Goal: Task Accomplishment & Management: Manage account settings

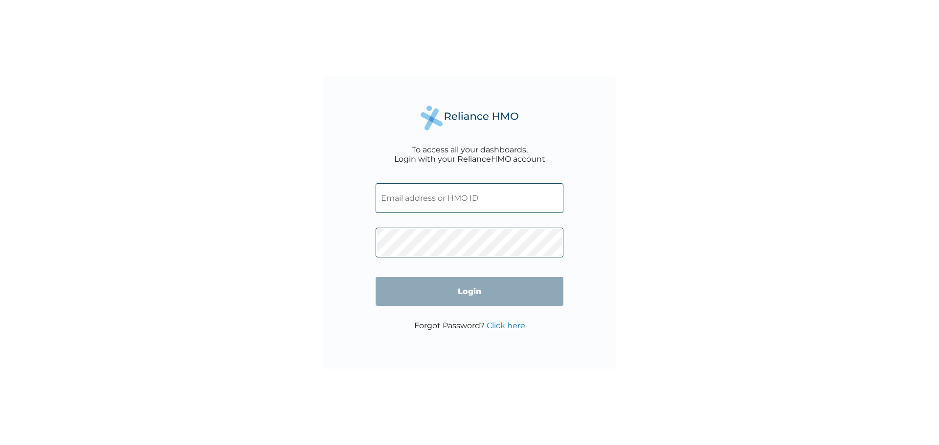
type input "foyefeso2@yahoo.com"
click at [459, 200] on input "foyefeso2@yahoo.com" at bounding box center [469, 198] width 188 height 30
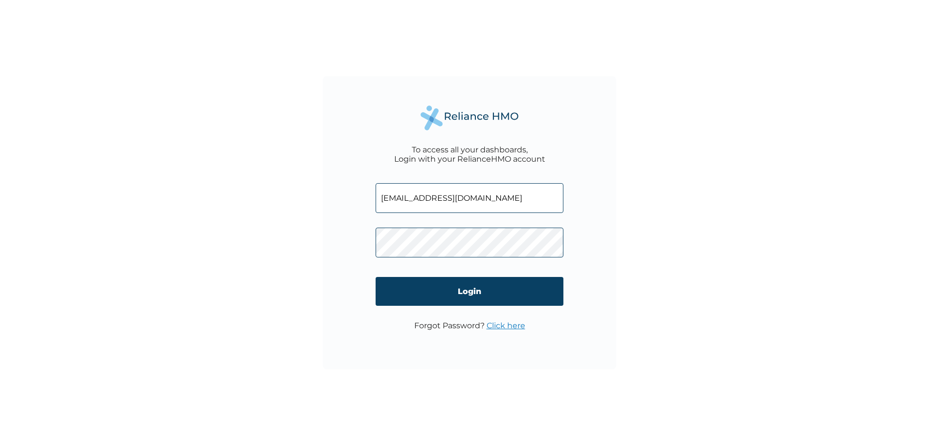
drag, startPoint x: 475, startPoint y: 198, endPoint x: 374, endPoint y: 191, distance: 100.5
click at [374, 191] on div "To access all your dashboards, Login with your RelianceHMO account foyefeso2@ya…" at bounding box center [469, 222] width 293 height 293
paste input "RET/46453/A"
type input "RET/46453/A"
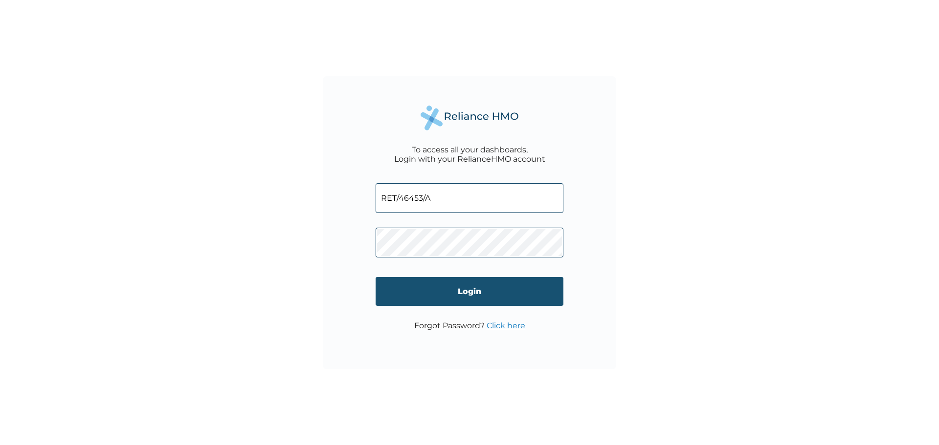
click at [397, 289] on input "Login" at bounding box center [469, 291] width 188 height 29
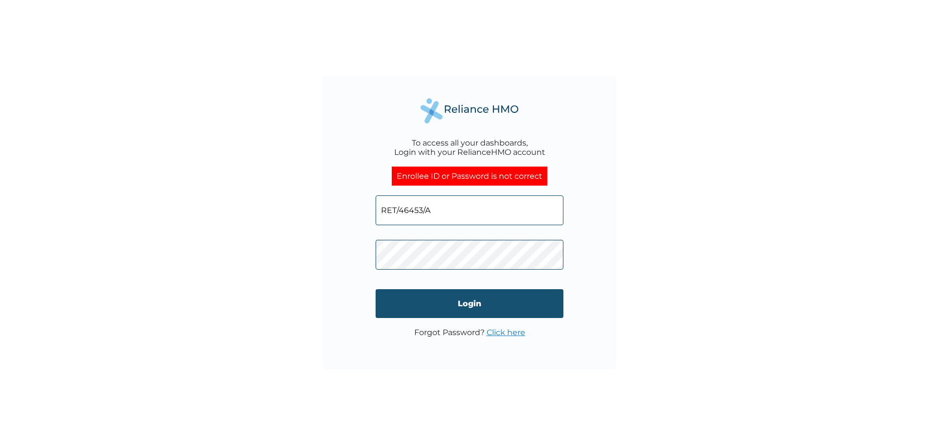
click at [425, 302] on input "Login" at bounding box center [469, 303] width 188 height 29
click at [415, 307] on input "Login" at bounding box center [469, 303] width 188 height 29
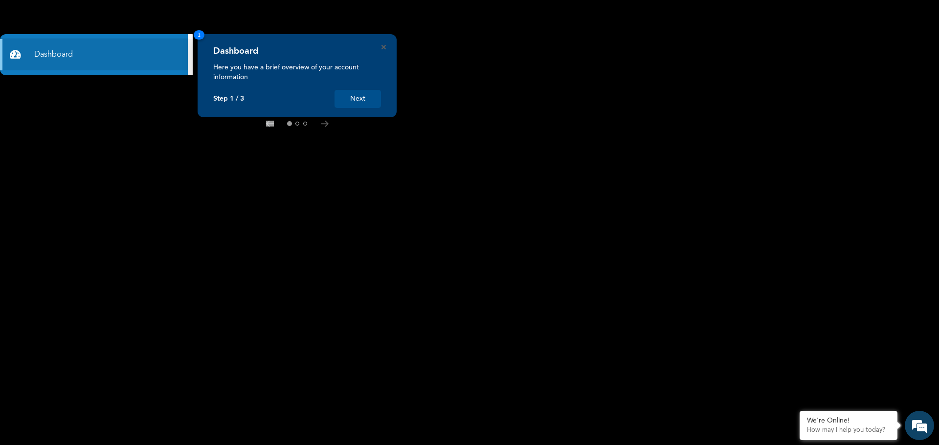
click at [352, 101] on button "Next" at bounding box center [357, 99] width 46 height 18
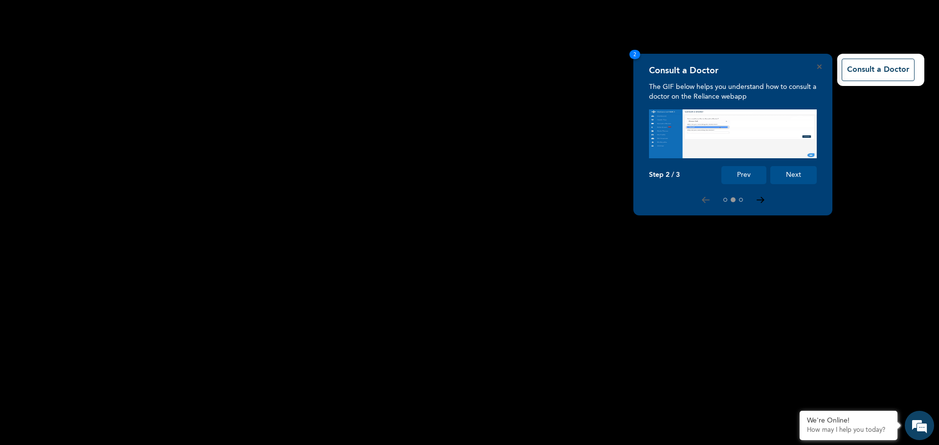
click at [757, 200] on icon at bounding box center [759, 200] width 7 height 5
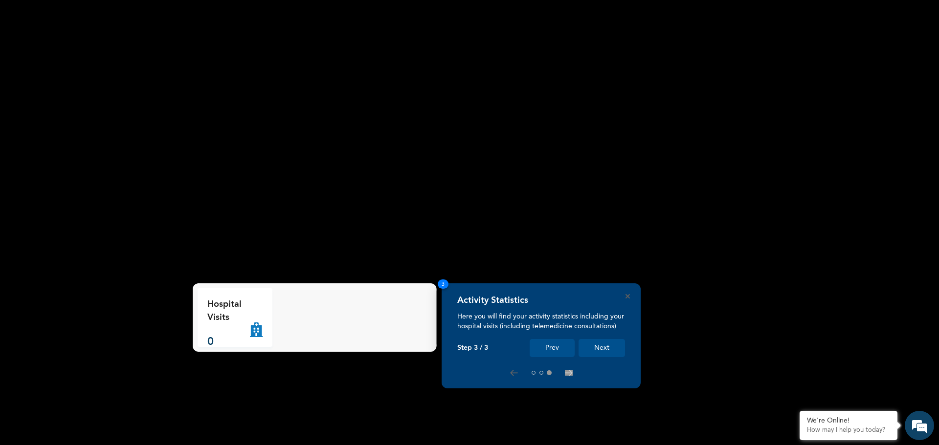
click at [604, 348] on button "Next" at bounding box center [601, 348] width 46 height 18
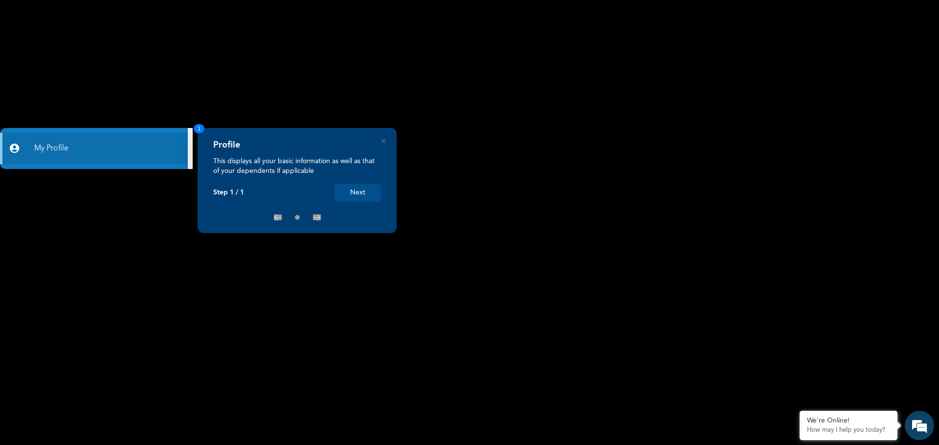
click at [369, 194] on button "Next" at bounding box center [357, 193] width 46 height 18
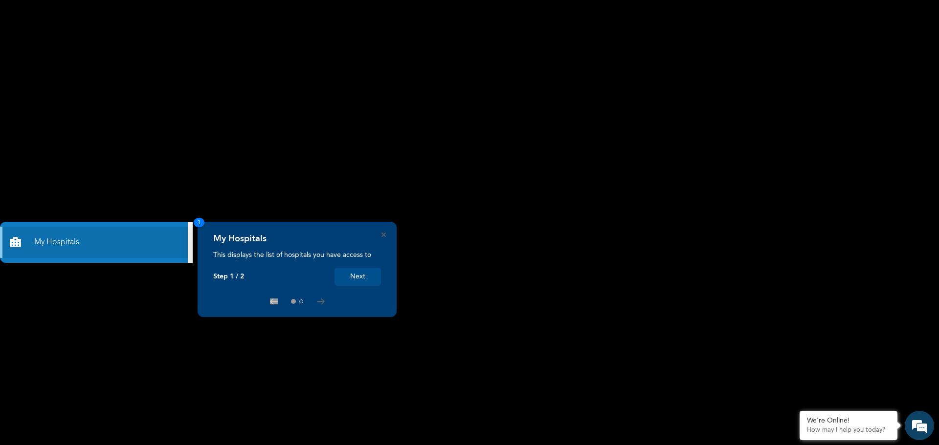
click at [359, 281] on button "Next" at bounding box center [357, 277] width 46 height 18
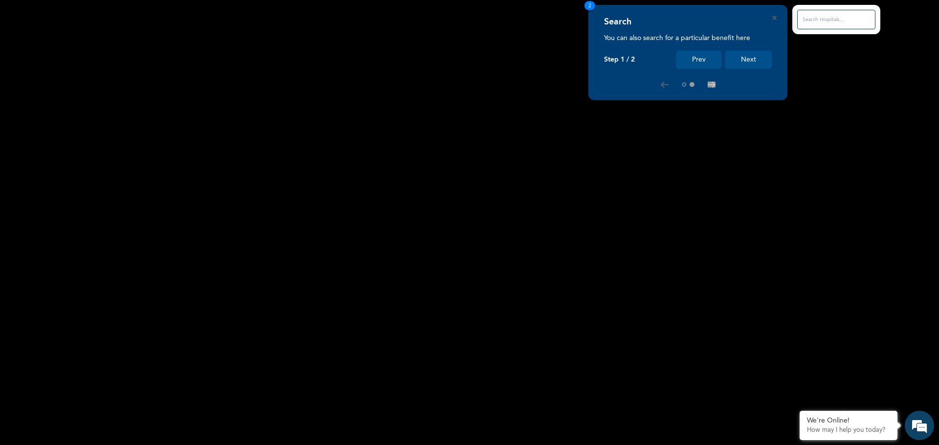
click at [746, 62] on button "Next" at bounding box center [748, 60] width 46 height 18
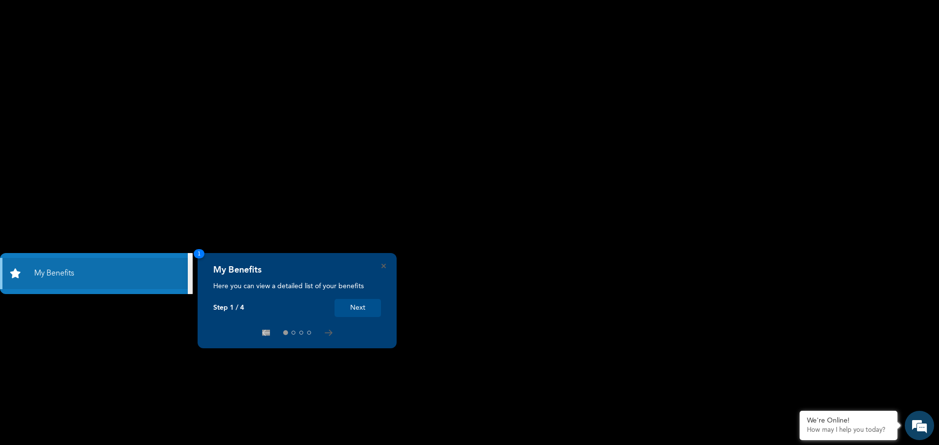
click at [369, 308] on button "Next" at bounding box center [357, 308] width 46 height 18
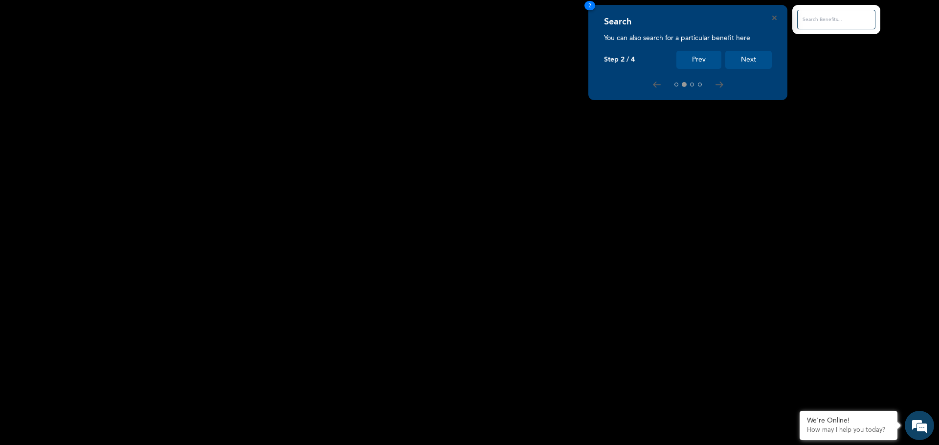
click at [738, 64] on button "Next" at bounding box center [748, 60] width 46 height 18
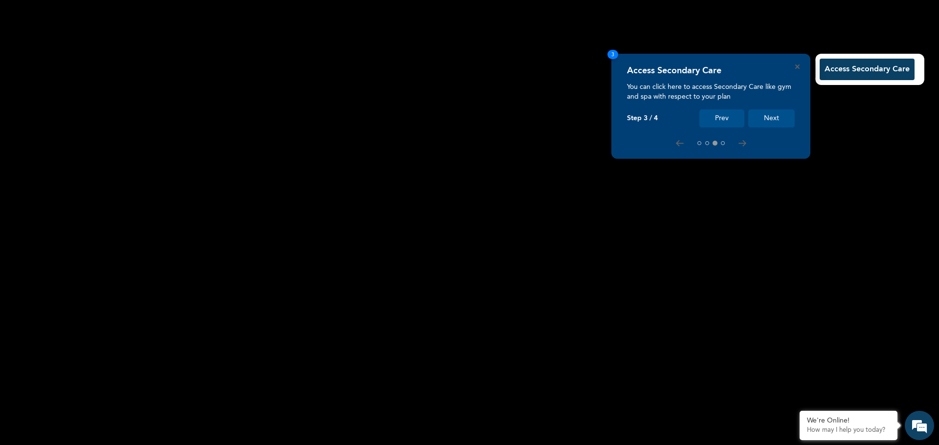
click at [769, 113] on button "Next" at bounding box center [771, 119] width 46 height 18
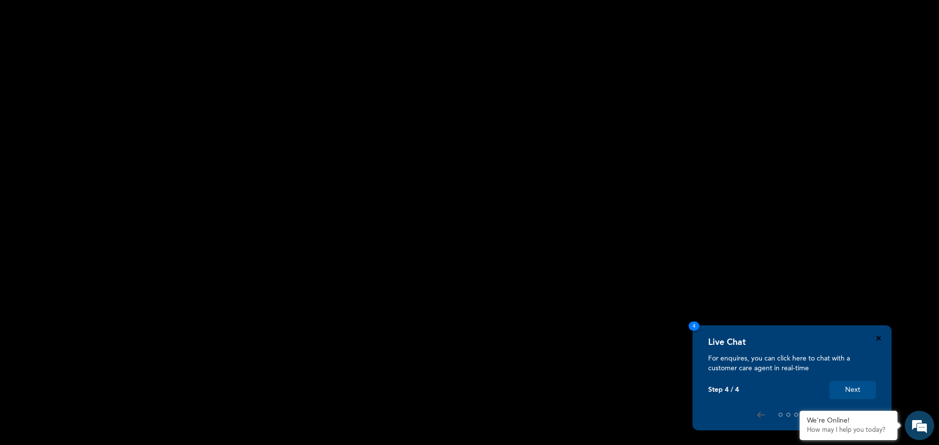
click at [877, 340] on icon "Close" at bounding box center [878, 338] width 4 height 4
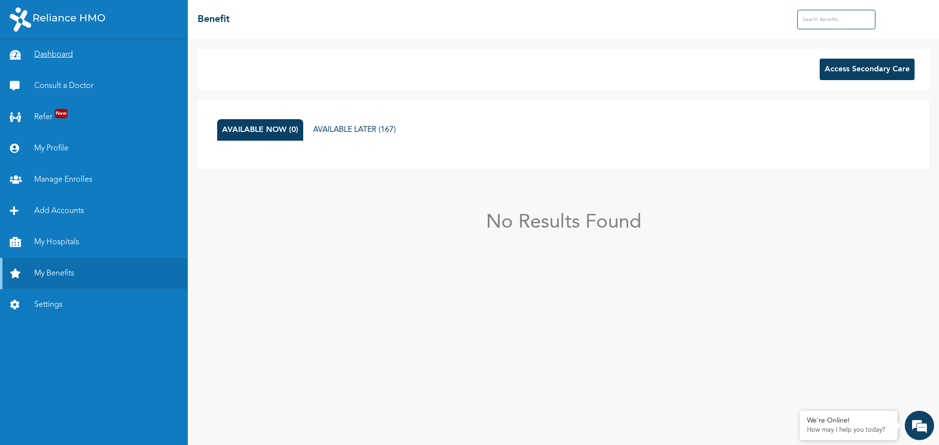
click at [56, 56] on link "Dashboard" at bounding box center [94, 54] width 188 height 31
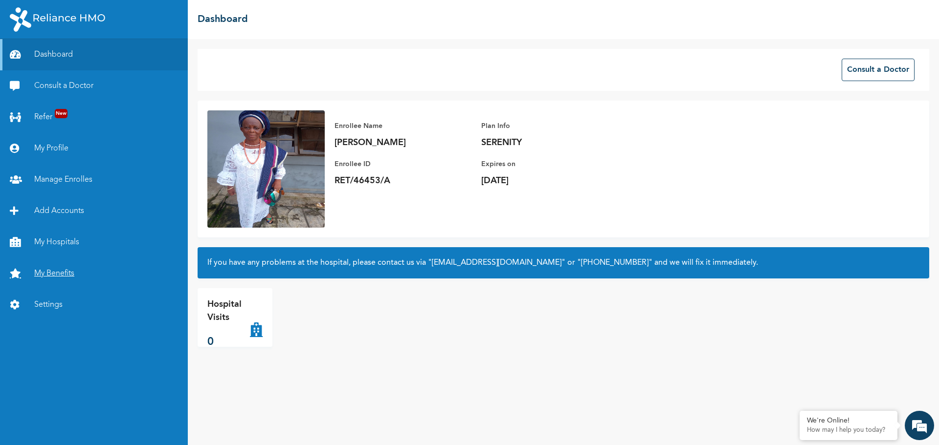
click at [49, 271] on link "My Benefits" at bounding box center [94, 273] width 188 height 31
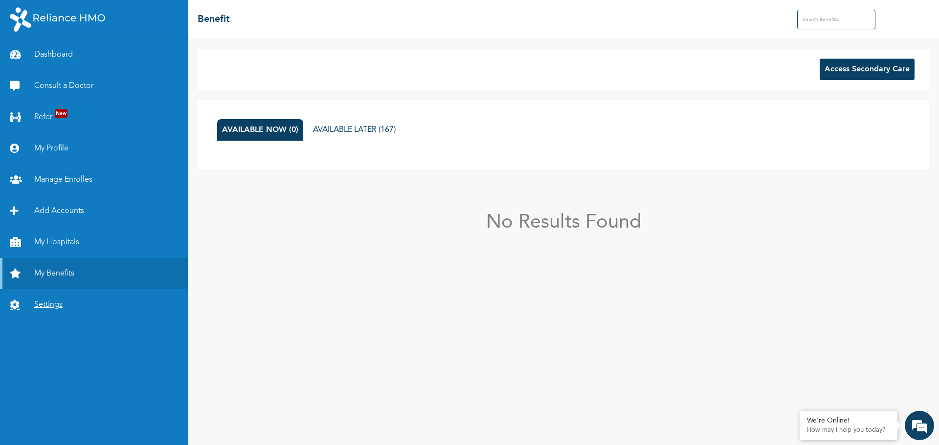
click at [53, 303] on link "Settings" at bounding box center [94, 304] width 188 height 31
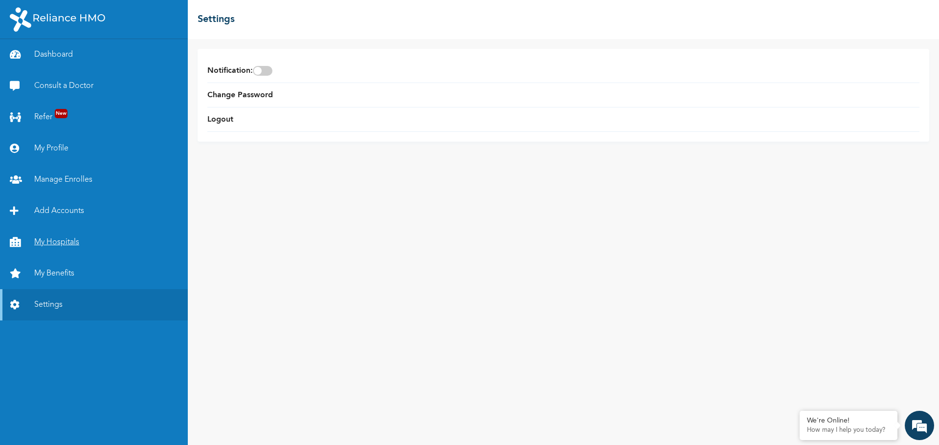
click at [56, 242] on link "My Hospitals" at bounding box center [94, 242] width 188 height 31
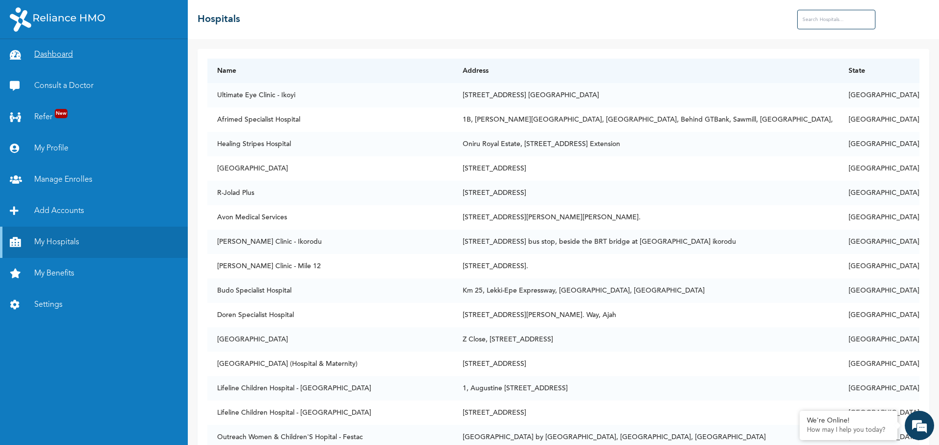
click at [55, 57] on link "Dashboard" at bounding box center [94, 54] width 188 height 31
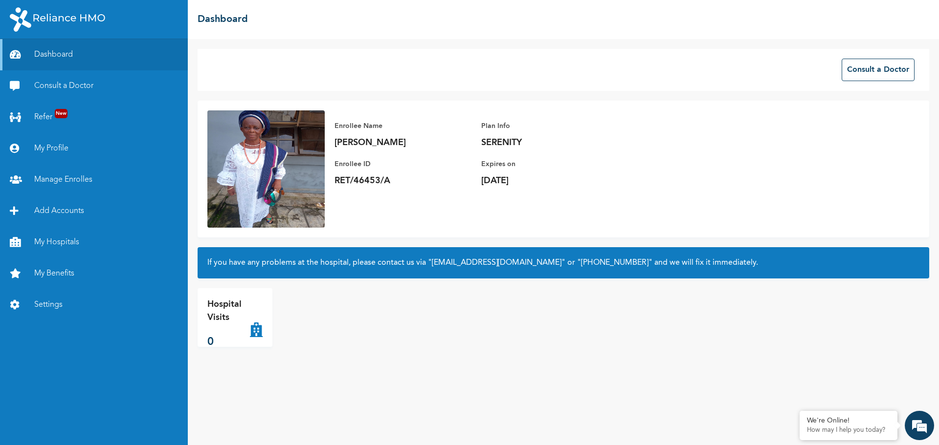
drag, startPoint x: 712, startPoint y: 322, endPoint x: 654, endPoint y: 250, distance: 93.2
click at [654, 250] on div "Consult a Doctor Enrollee Name TITILAYO MORENIKE OYEFESO Enrollee ID RET/46453/…" at bounding box center [563, 242] width 751 height 406
click at [44, 144] on link "My Profile" at bounding box center [94, 148] width 188 height 31
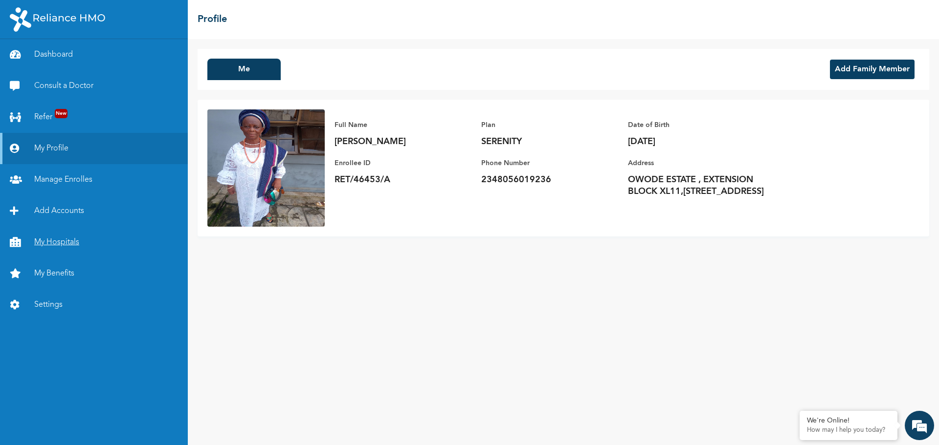
click at [61, 243] on link "My Hospitals" at bounding box center [94, 242] width 188 height 31
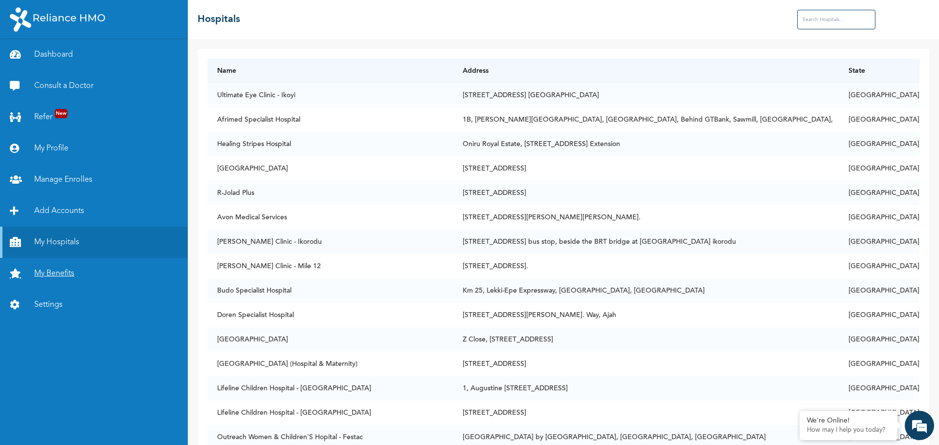
click at [48, 275] on link "My Benefits" at bounding box center [94, 273] width 188 height 31
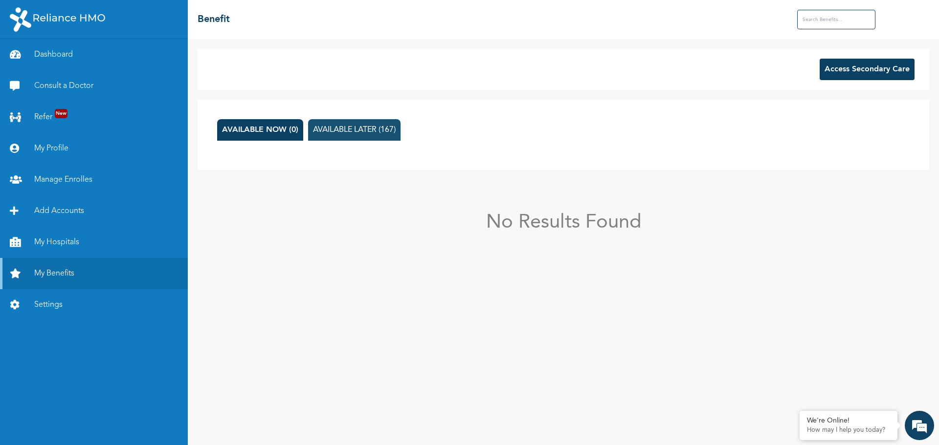
click at [321, 129] on button "AVAILABLE LATER (167)" at bounding box center [354, 130] width 92 height 22
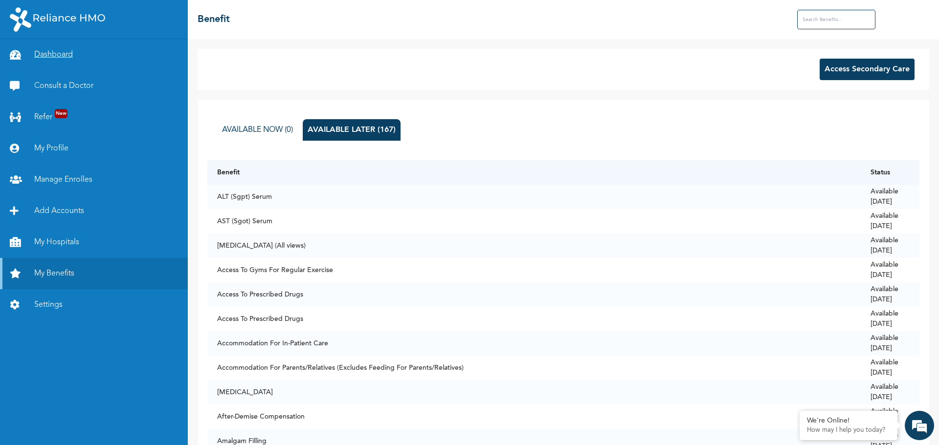
click at [64, 57] on link "Dashboard" at bounding box center [94, 54] width 188 height 31
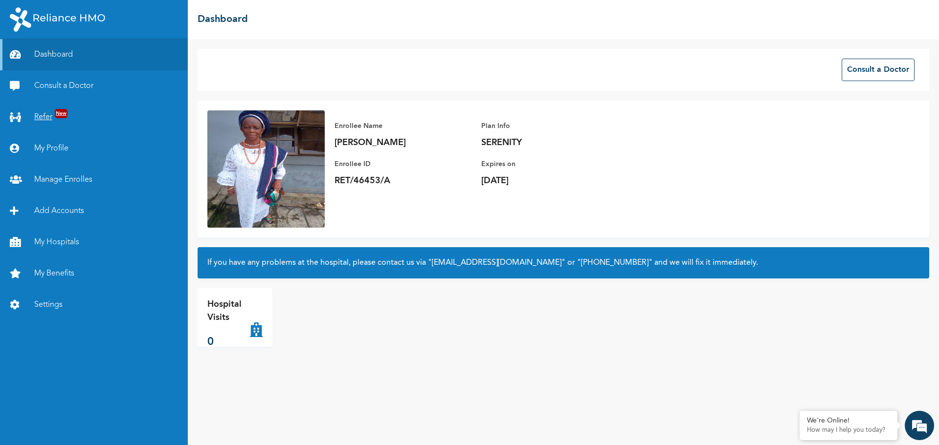
click at [38, 117] on link "Refer New" at bounding box center [94, 117] width 188 height 31
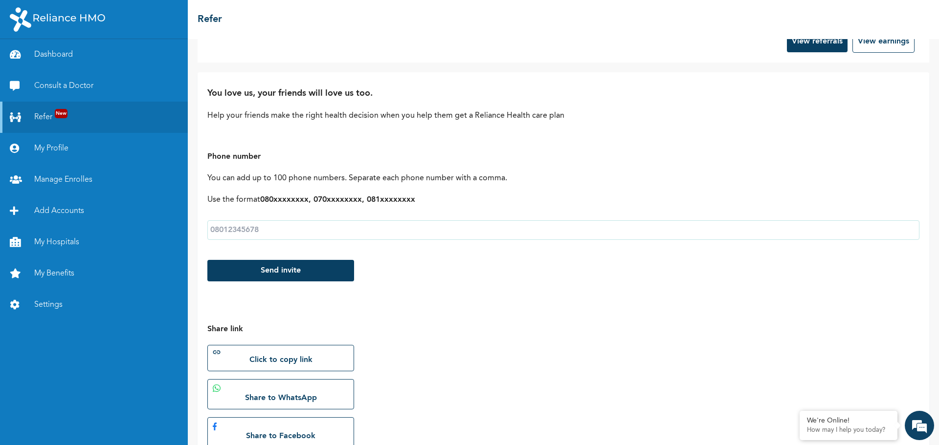
scroll to position [18, 0]
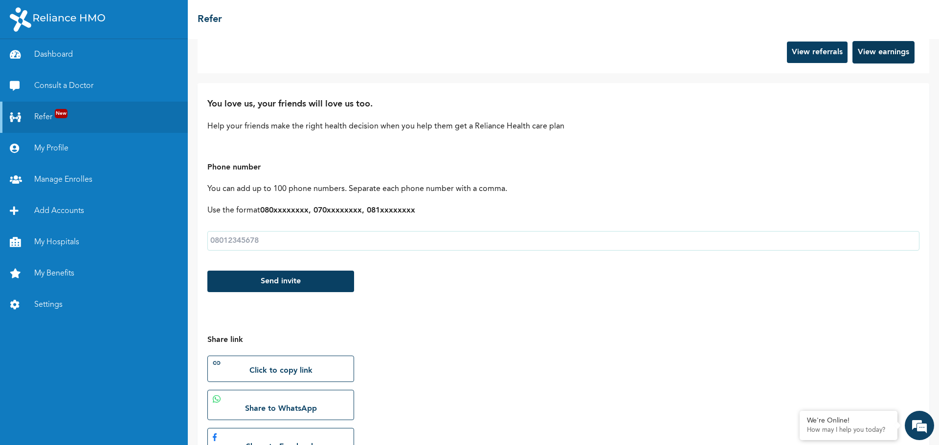
click at [866, 55] on button "View earnings" at bounding box center [883, 52] width 62 height 22
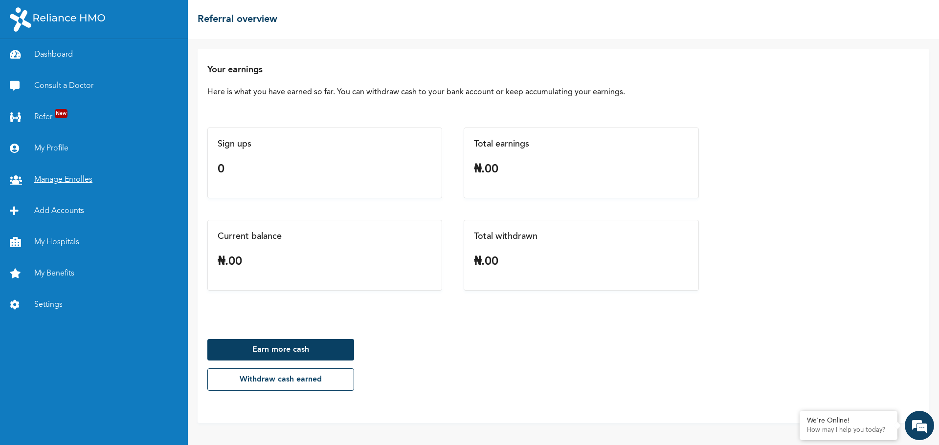
click at [50, 177] on link "Manage Enrolles" at bounding box center [94, 179] width 188 height 31
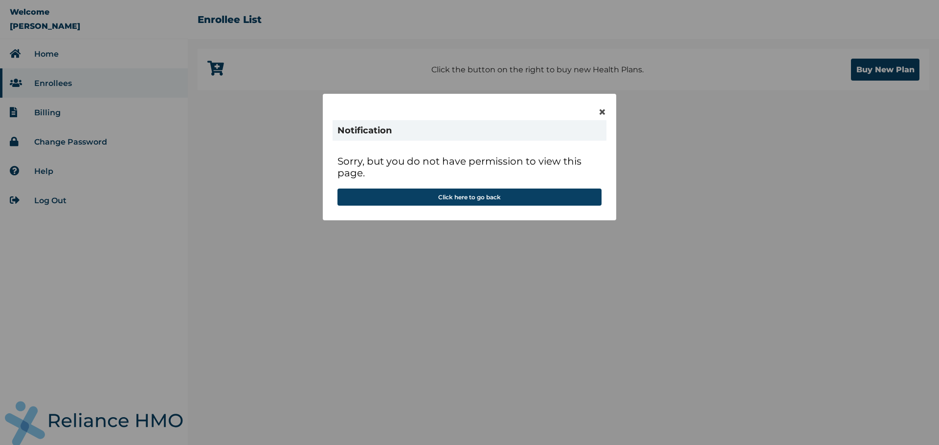
click at [46, 115] on div "× Notification Sorry, but you do not have permission to view this page. Click h…" at bounding box center [469, 222] width 939 height 445
click at [605, 110] on span "×" at bounding box center [602, 112] width 8 height 17
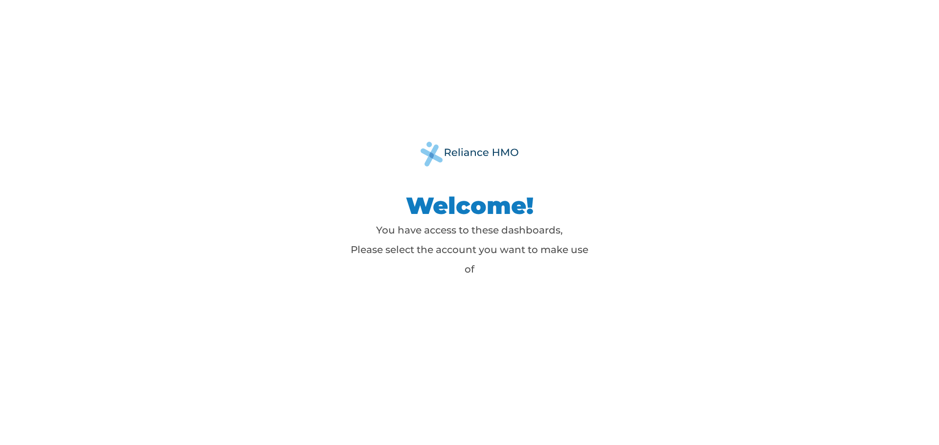
click at [465, 272] on p "You have access to these dashboards, Please select the account you want to make…" at bounding box center [469, 249] width 244 height 59
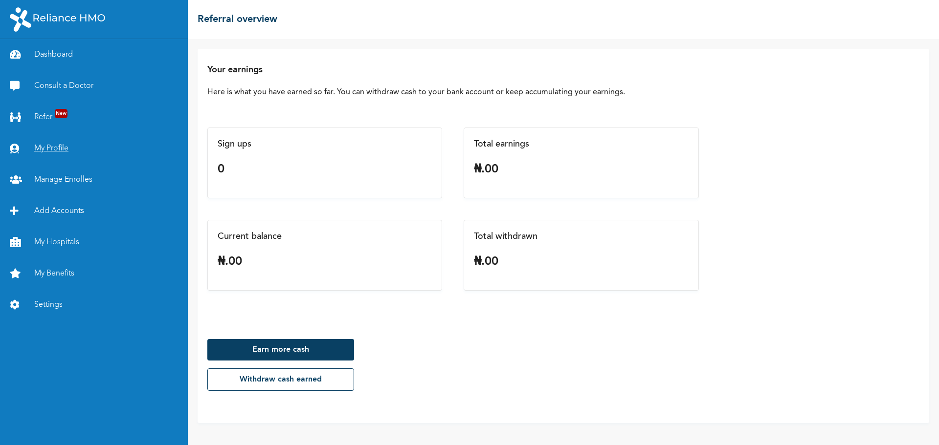
click at [44, 146] on link "My Profile" at bounding box center [94, 148] width 188 height 31
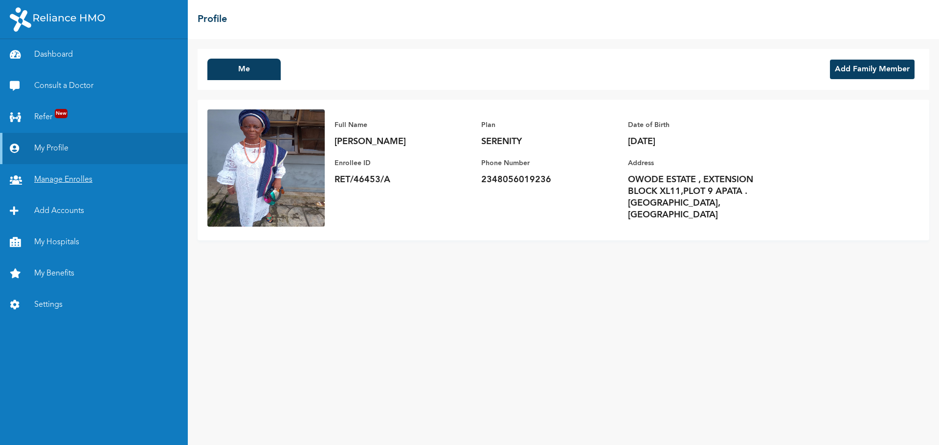
click at [57, 178] on link "Manage Enrolles" at bounding box center [94, 179] width 188 height 31
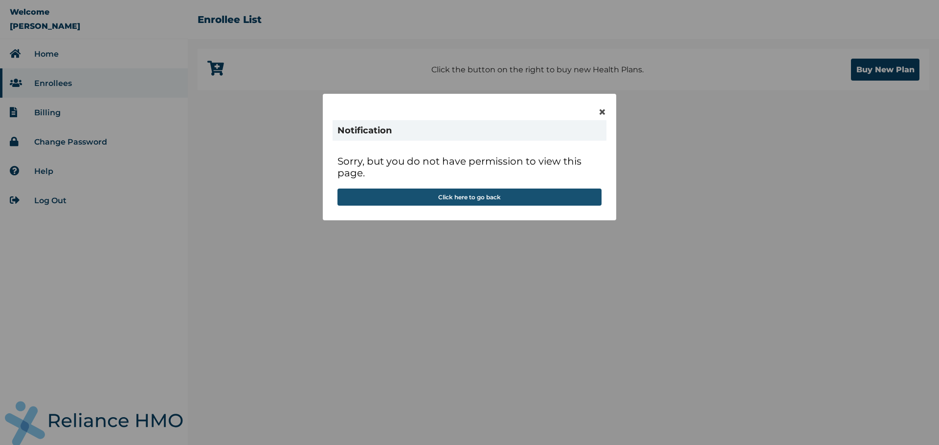
click at [528, 196] on button "Click here to go back" at bounding box center [469, 197] width 264 height 17
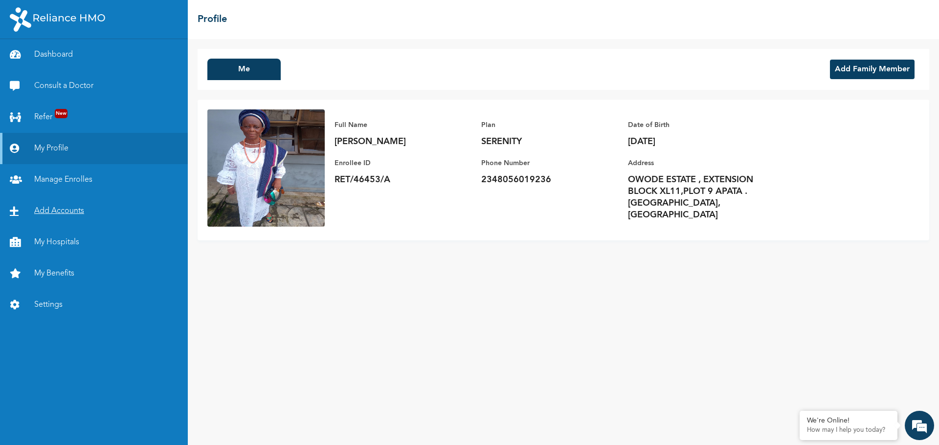
click at [51, 210] on link "Add Accounts" at bounding box center [94, 211] width 188 height 31
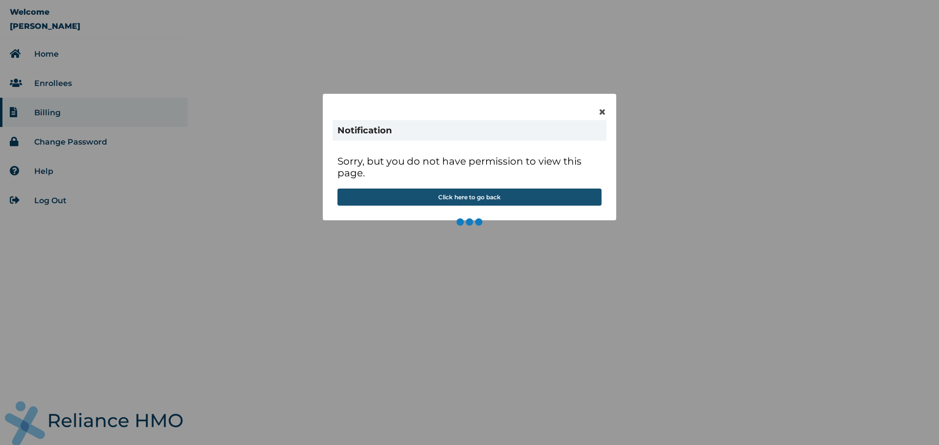
click at [404, 196] on button "Click here to go back" at bounding box center [469, 197] width 264 height 17
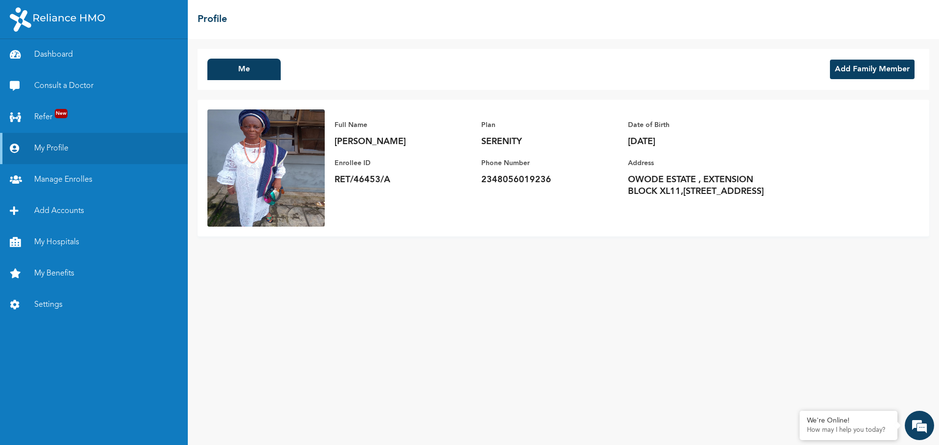
click at [854, 69] on button "Add Family Member" at bounding box center [872, 70] width 85 height 20
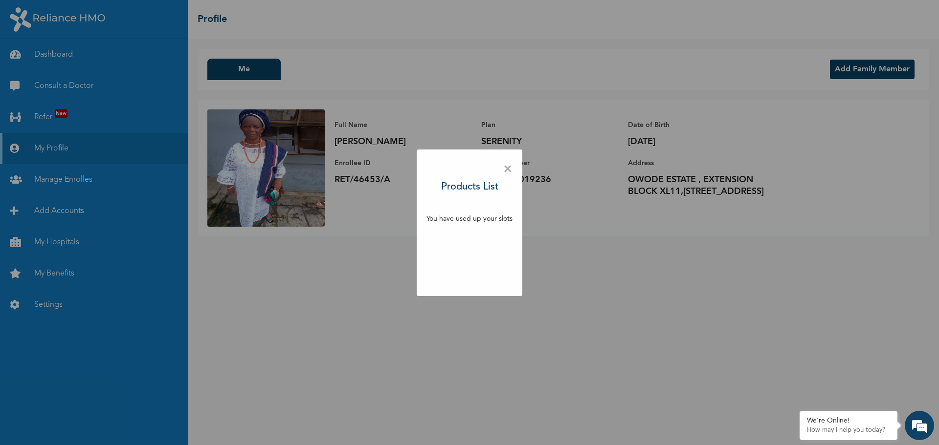
click at [507, 171] on span "×" at bounding box center [507, 169] width 9 height 21
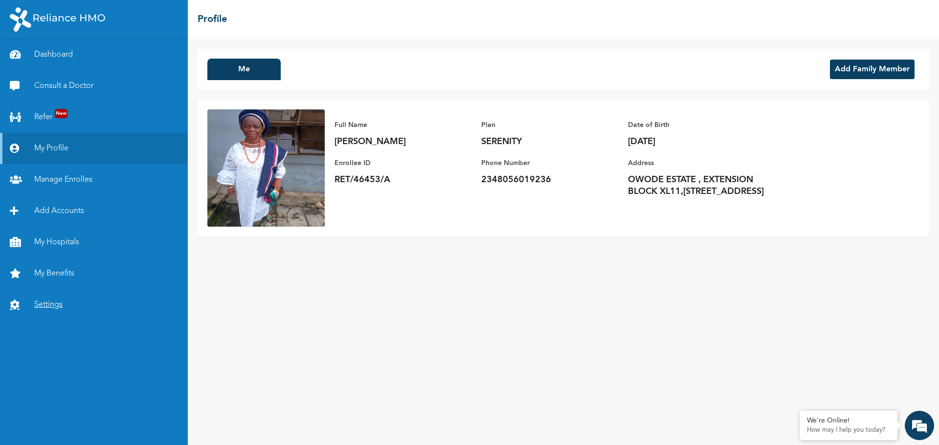
click at [42, 302] on link "Settings" at bounding box center [94, 304] width 188 height 31
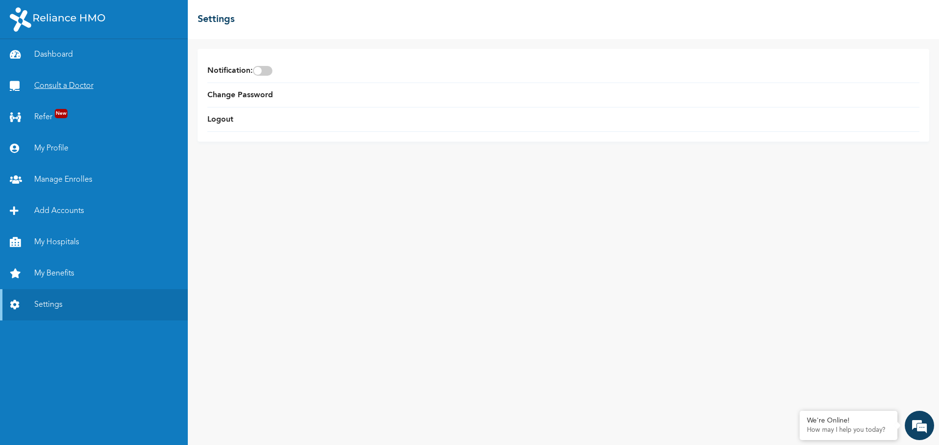
click at [49, 88] on link "Consult a Doctor" at bounding box center [94, 85] width 188 height 31
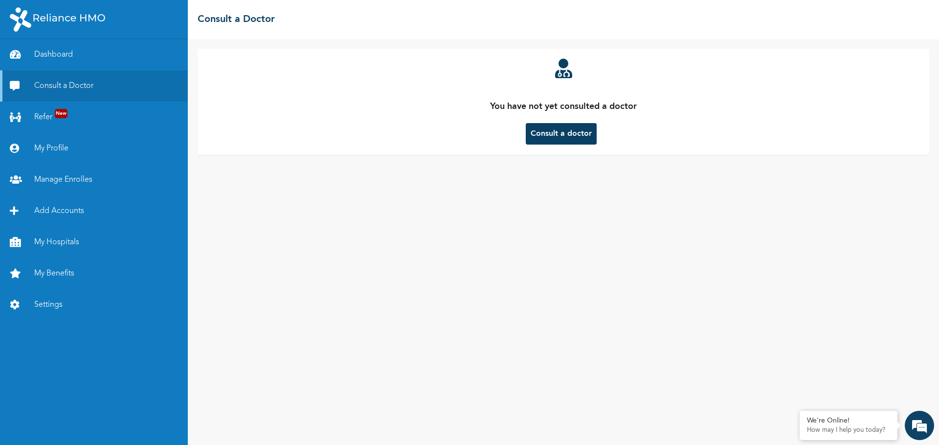
click at [560, 133] on button "Consult a doctor" at bounding box center [561, 134] width 71 height 22
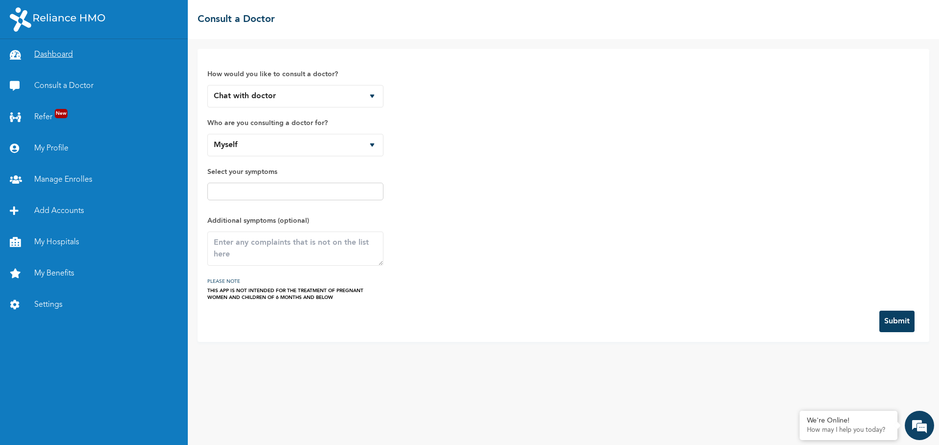
click at [56, 55] on link "Dashboard" at bounding box center [94, 54] width 188 height 31
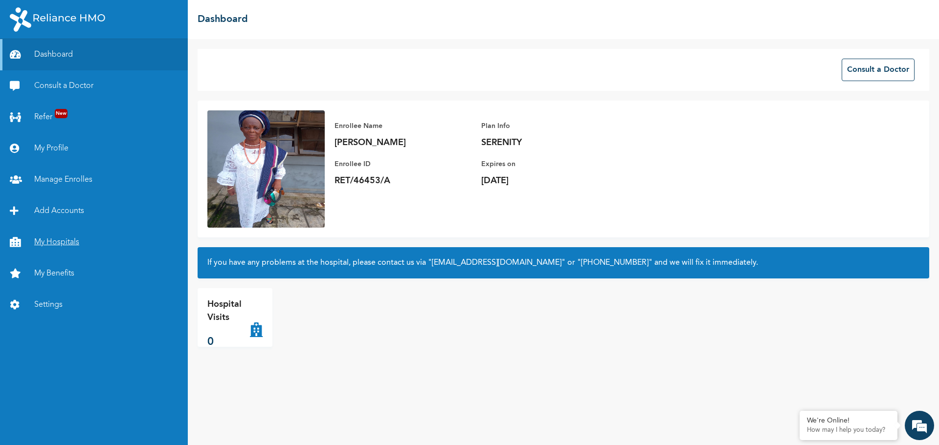
click at [58, 240] on link "My Hospitals" at bounding box center [94, 242] width 188 height 31
